Goal: Task Accomplishment & Management: Use online tool/utility

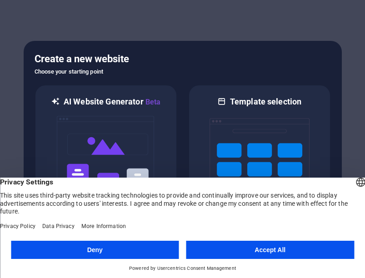
click at [282, 250] on button "Accept All" at bounding box center [270, 250] width 168 height 18
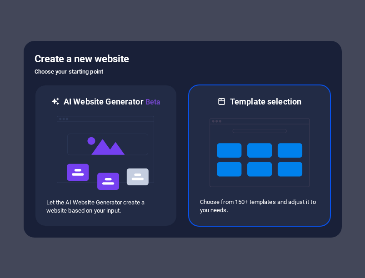
click at [263, 147] on img at bounding box center [259, 152] width 100 height 91
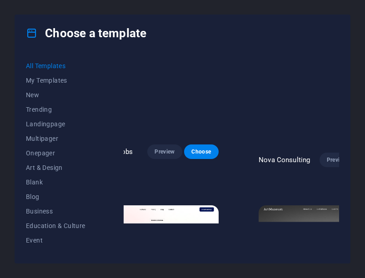
scroll to position [0, 202]
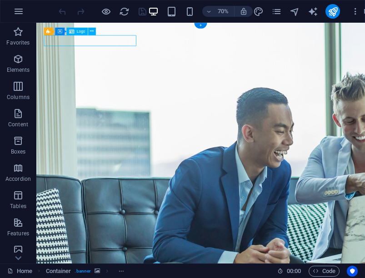
select select "px"
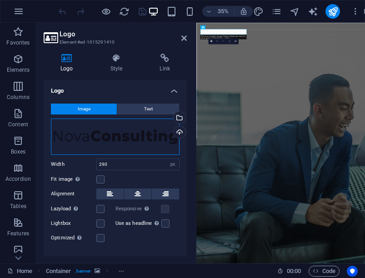
click at [124, 136] on div "Drag files here, click to choose files or select files from Files or our free s…" at bounding box center [115, 137] width 129 height 36
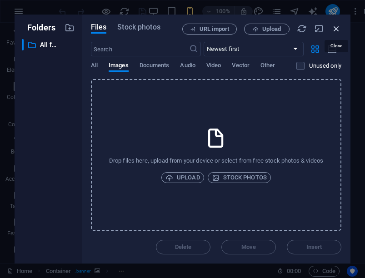
click at [335, 29] on icon "button" at bounding box center [336, 29] width 10 height 10
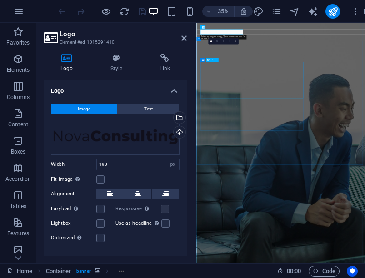
type input "290"
click at [135, 107] on button "Text" at bounding box center [148, 109] width 62 height 11
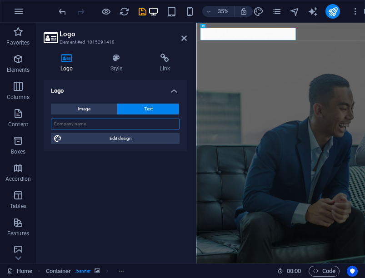
click at [116, 123] on input "text" at bounding box center [115, 124] width 129 height 11
type input "Scrumptious Team"
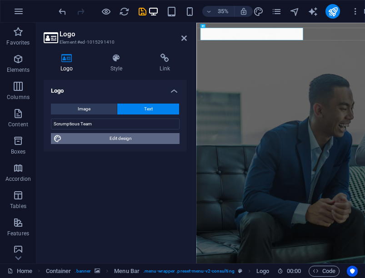
drag, startPoint x: 136, startPoint y: 139, endPoint x: 129, endPoint y: 74, distance: 66.2
click at [136, 139] on span "Edit design" at bounding box center [121, 138] width 112 height 11
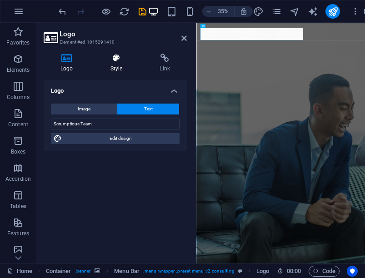
click at [119, 65] on h4 "Style" at bounding box center [119, 63] width 50 height 19
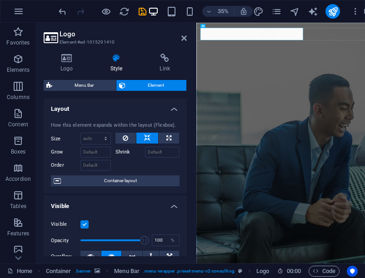
scroll to position [0, 0]
click at [102, 139] on select "Default auto px % 1/1 1/2 1/3 1/4 1/5 1/6 1/7 1/8 1/9 1/10" at bounding box center [96, 138] width 30 height 11
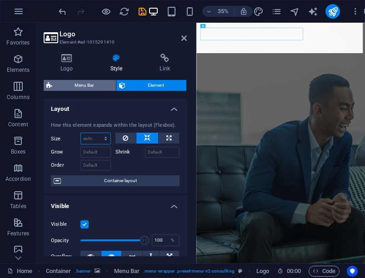
select select "1/7"
click at [96, 133] on select "Default auto px % 1/1 1/2 1/3 1/4 1/5 1/6 1/7 1/8 1/9 1/10" at bounding box center [96, 138] width 30 height 11
type input "14.28"
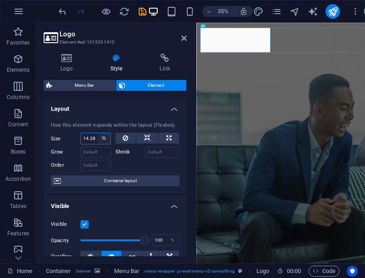
click at [98, 137] on select "Default auto px % 1/1 1/2 1/3 1/4 1/5 1/6 1/7 1/8 1/9 1/10" at bounding box center [104, 138] width 13 height 11
select select "1/4"
click at [98, 133] on select "Default auto px % 1/1 1/2 1/3 1/4 1/5 1/6 1/7 1/8 1/9 1/10" at bounding box center [104, 138] width 13 height 11
type input "25"
select select "%"
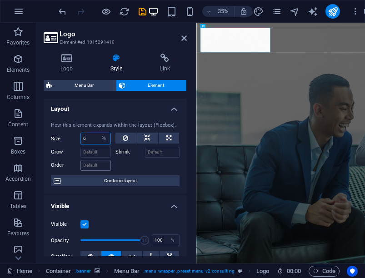
type input "7"
click at [137, 159] on div at bounding box center [147, 164] width 65 height 13
click at [90, 136] on input "7" at bounding box center [96, 138] width 30 height 11
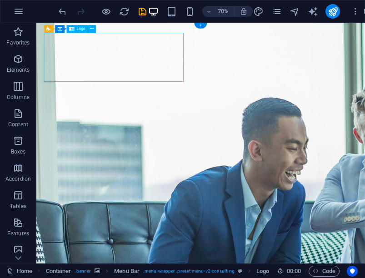
click at [91, 28] on icon at bounding box center [92, 29] width 4 height 7
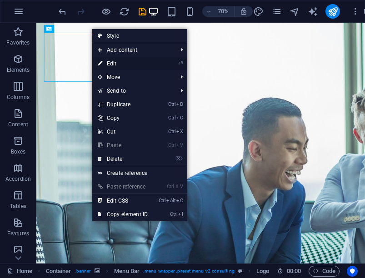
click at [139, 61] on link "⏎ Edit" at bounding box center [122, 64] width 61 height 14
select select "%"
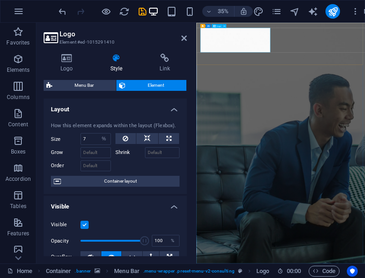
click at [68, 58] on icon at bounding box center [67, 58] width 46 height 9
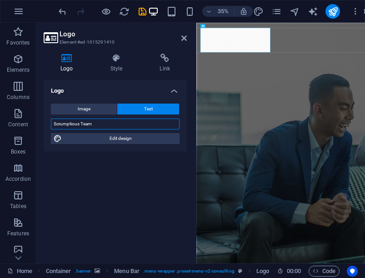
click at [129, 125] on input "Scrumptious Team" at bounding box center [115, 124] width 129 height 11
type input "Scrumptious Team"
click at [181, 40] on icon at bounding box center [183, 38] width 5 height 7
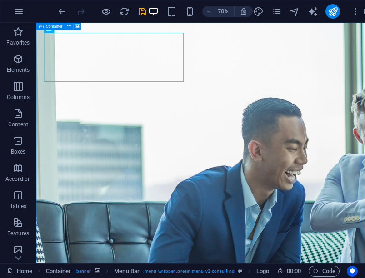
click at [52, 26] on span "Container" at bounding box center [54, 27] width 16 height 4
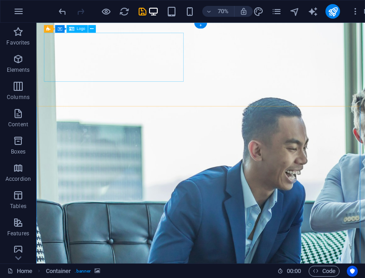
drag, startPoint x: 228, startPoint y: 74, endPoint x: 161, endPoint y: 61, distance: 67.6
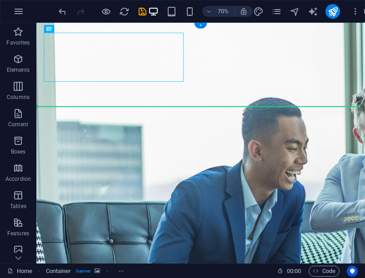
drag, startPoint x: 161, startPoint y: 61, endPoint x: 243, endPoint y: 158, distance: 126.7
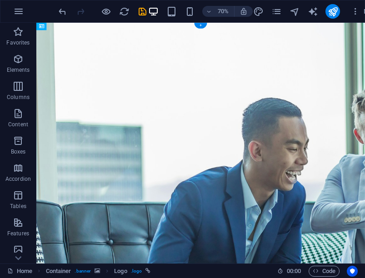
drag, startPoint x: 193, startPoint y: 105, endPoint x: 175, endPoint y: 74, distance: 36.2
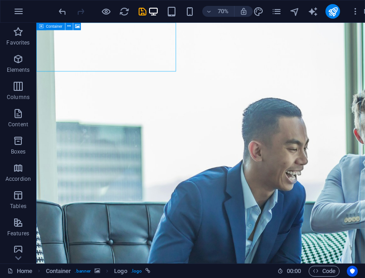
click at [41, 25] on icon at bounding box center [41, 27] width 5 height 8
select select "vh"
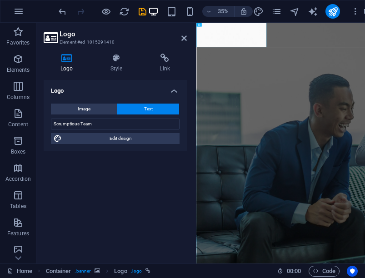
click at [174, 90] on h4 "Logo" at bounding box center [115, 88] width 143 height 16
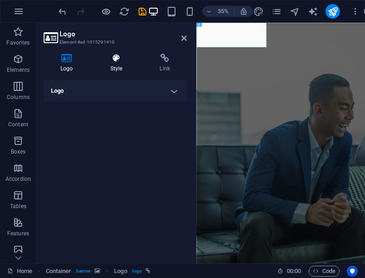
click at [111, 59] on icon at bounding box center [117, 58] width 46 height 9
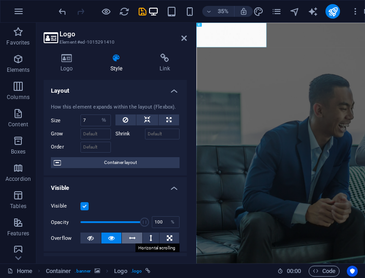
click at [129, 235] on icon at bounding box center [132, 238] width 6 height 11
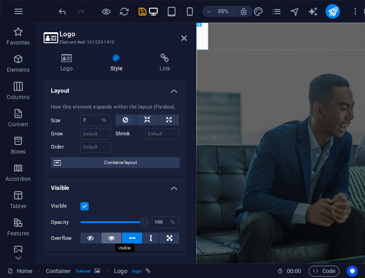
click at [104, 237] on button at bounding box center [111, 238] width 20 height 11
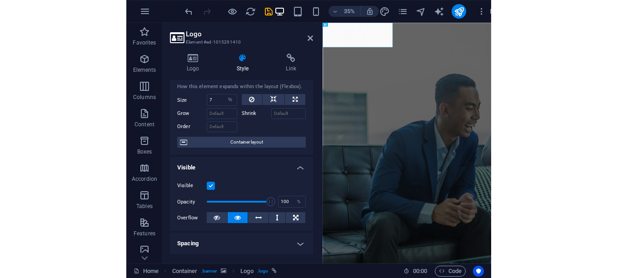
scroll to position [0, 0]
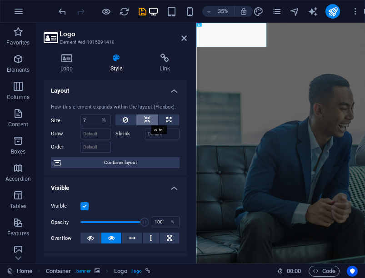
click at [146, 120] on icon at bounding box center [147, 119] width 6 height 11
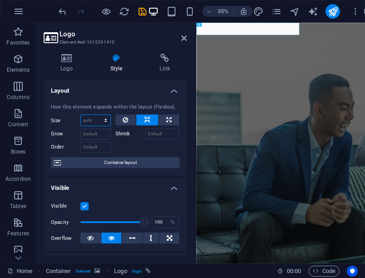
click at [104, 125] on select "Default auto px % 1/1 1/2 1/3 1/4 1/5 1/6 1/7 1/8 1/9 1/10" at bounding box center [96, 120] width 30 height 11
select select "px"
click at [96, 115] on select "Default auto px % 1/1 1/2 1/3 1/4 1/5 1/6 1/7 1/8 1/9 1/10" at bounding box center [96, 120] width 30 height 11
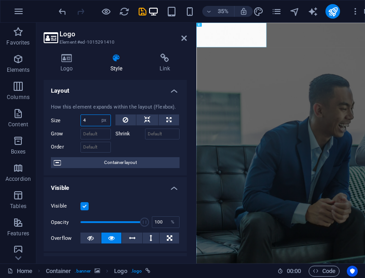
type input "5"
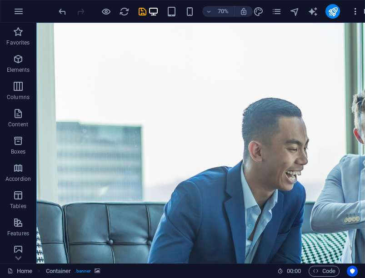
click at [357, 11] on icon "button" at bounding box center [355, 11] width 9 height 9
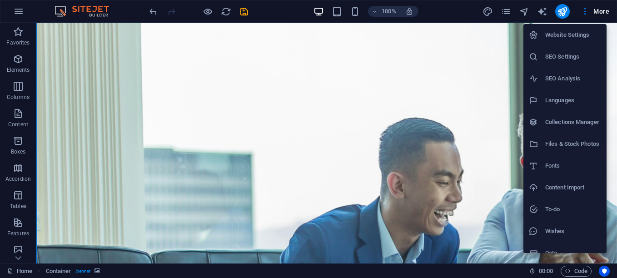
click at [243, 12] on div at bounding box center [308, 139] width 617 height 278
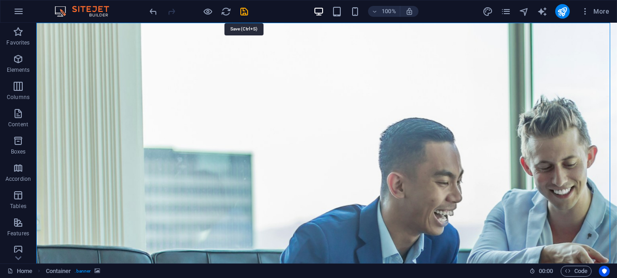
click at [243, 12] on icon "save" at bounding box center [244, 11] width 10 height 10
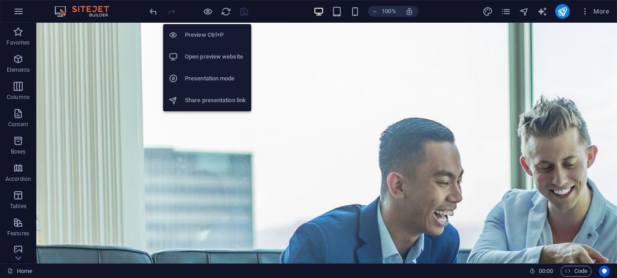
click at [206, 36] on h6 "Preview Ctrl+P" at bounding box center [215, 35] width 61 height 11
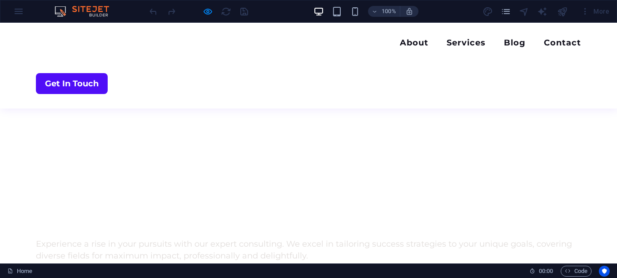
scroll to position [434, 0]
click at [21, 15] on div "100% More" at bounding box center [308, 11] width 616 height 22
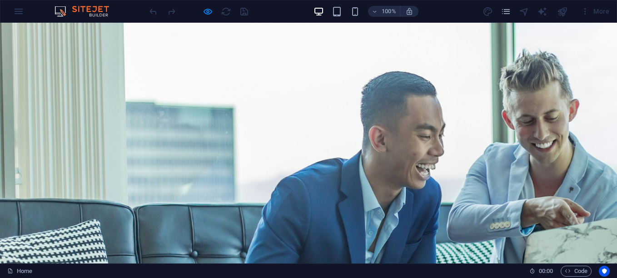
scroll to position [0, 0]
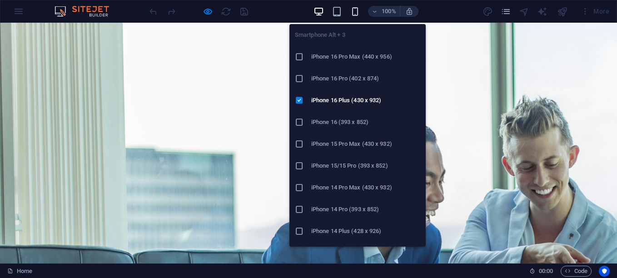
click at [359, 10] on icon "button" at bounding box center [355, 11] width 10 height 10
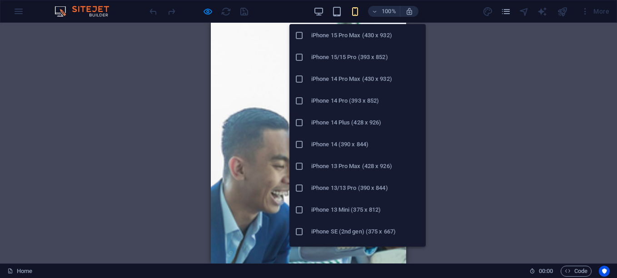
scroll to position [37, 0]
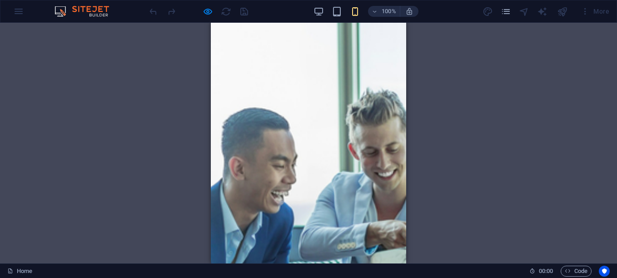
drag, startPoint x: 410, startPoint y: 141, endPoint x: 283, endPoint y: 114, distance: 129.2
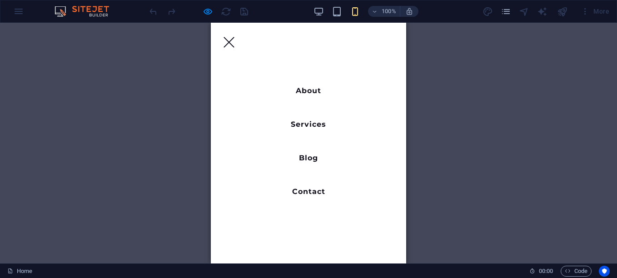
scroll to position [216, 0]
click at [364, 42] on nav "About Services Blog Contact" at bounding box center [308, 143] width 195 height 241
click at [236, 37] on div "Menu" at bounding box center [229, 42] width 15 height 10
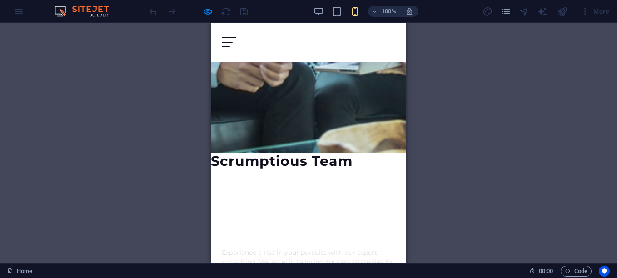
scroll to position [0, 0]
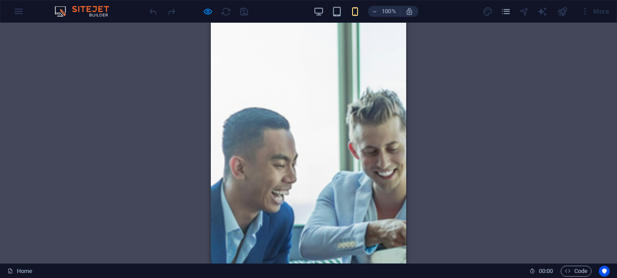
click at [129, 113] on div "Drag here to replace the existing content. Press “Ctrl” if you want to create a…" at bounding box center [308, 143] width 617 height 241
click at [364, 13] on icon "pages" at bounding box center [506, 11] width 10 height 10
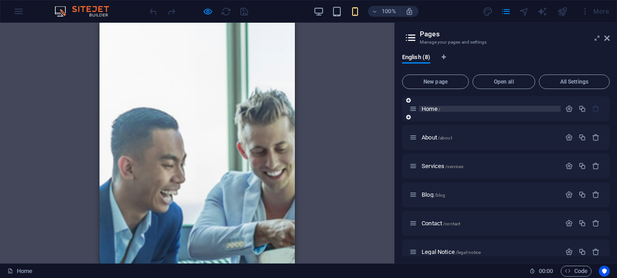
click at [364, 109] on div "Home /" at bounding box center [490, 109] width 142 height 6
click at [364, 140] on span "About /about" at bounding box center [437, 137] width 30 height 7
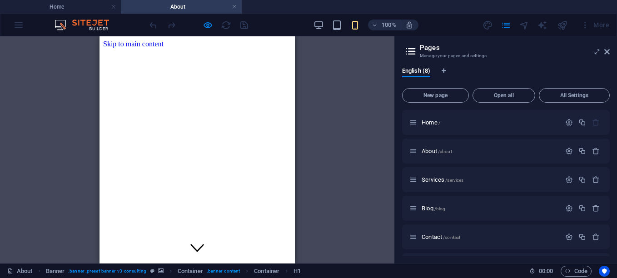
click at [24, 26] on div "100% More" at bounding box center [308, 25] width 616 height 22
click at [12, 24] on div "100% More" at bounding box center [308, 25] width 616 height 22
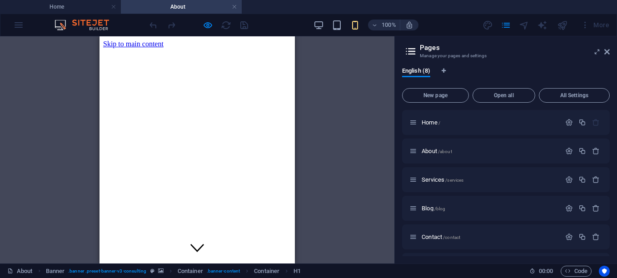
click at [17, 26] on div "100% More" at bounding box center [308, 25] width 616 height 22
click at [113, 6] on link at bounding box center [113, 7] width 5 height 9
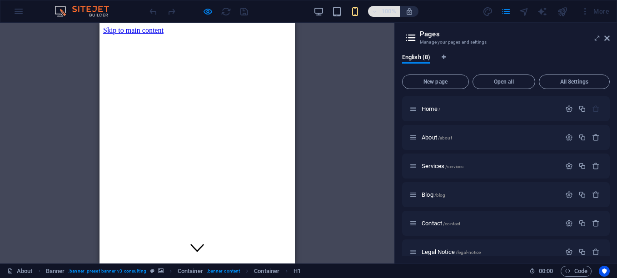
click at [364, 9] on icon "button" at bounding box center [375, 12] width 6 height 6
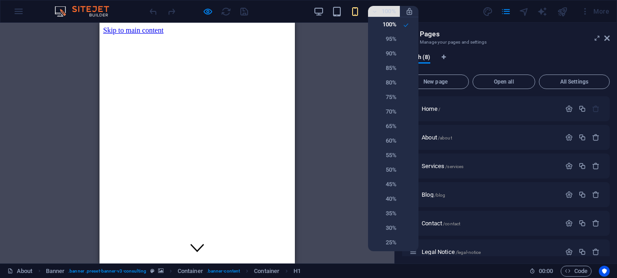
click at [364, 8] on div at bounding box center [308, 139] width 617 height 278
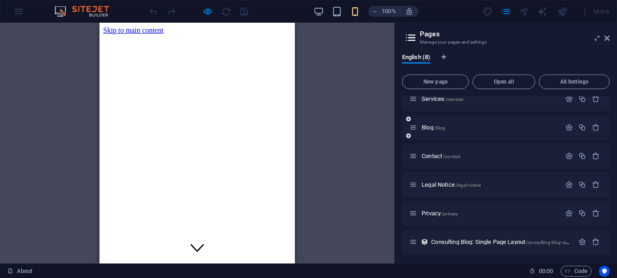
scroll to position [69, 0]
click at [364, 242] on span "Consulting Blog: Single Page Layout /consulting-blog-single-page-layout" at bounding box center [515, 240] width 169 height 7
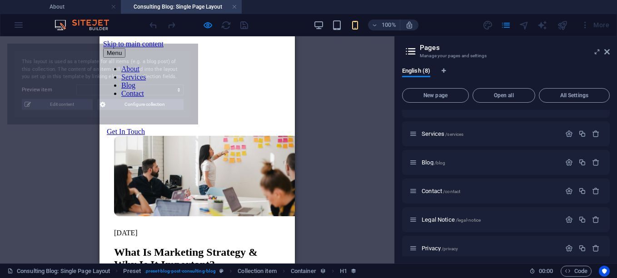
scroll to position [0, 0]
select select "68e2727975368729380e2822"
